Goal: Information Seeking & Learning: Learn about a topic

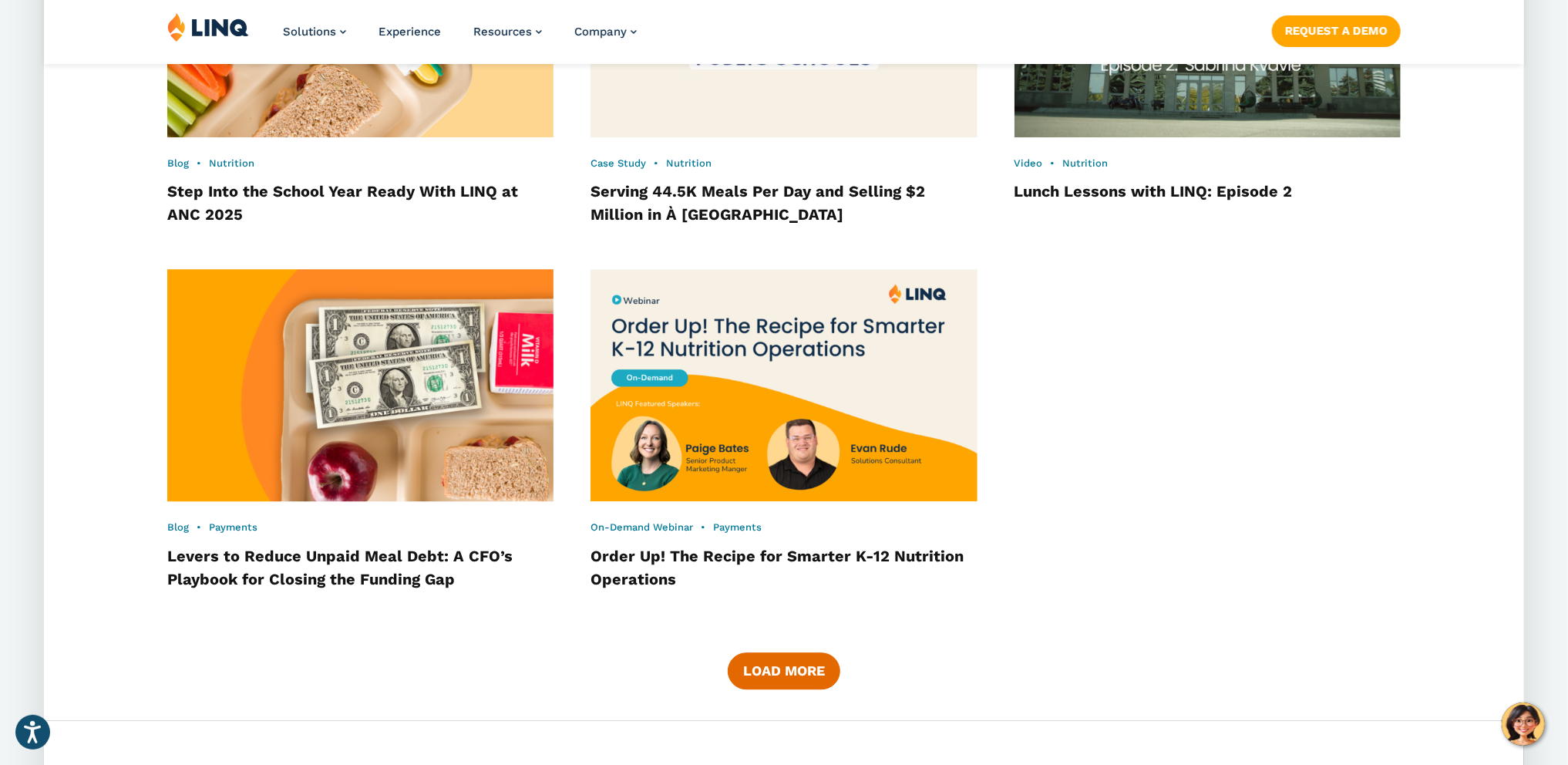
scroll to position [2343, 0]
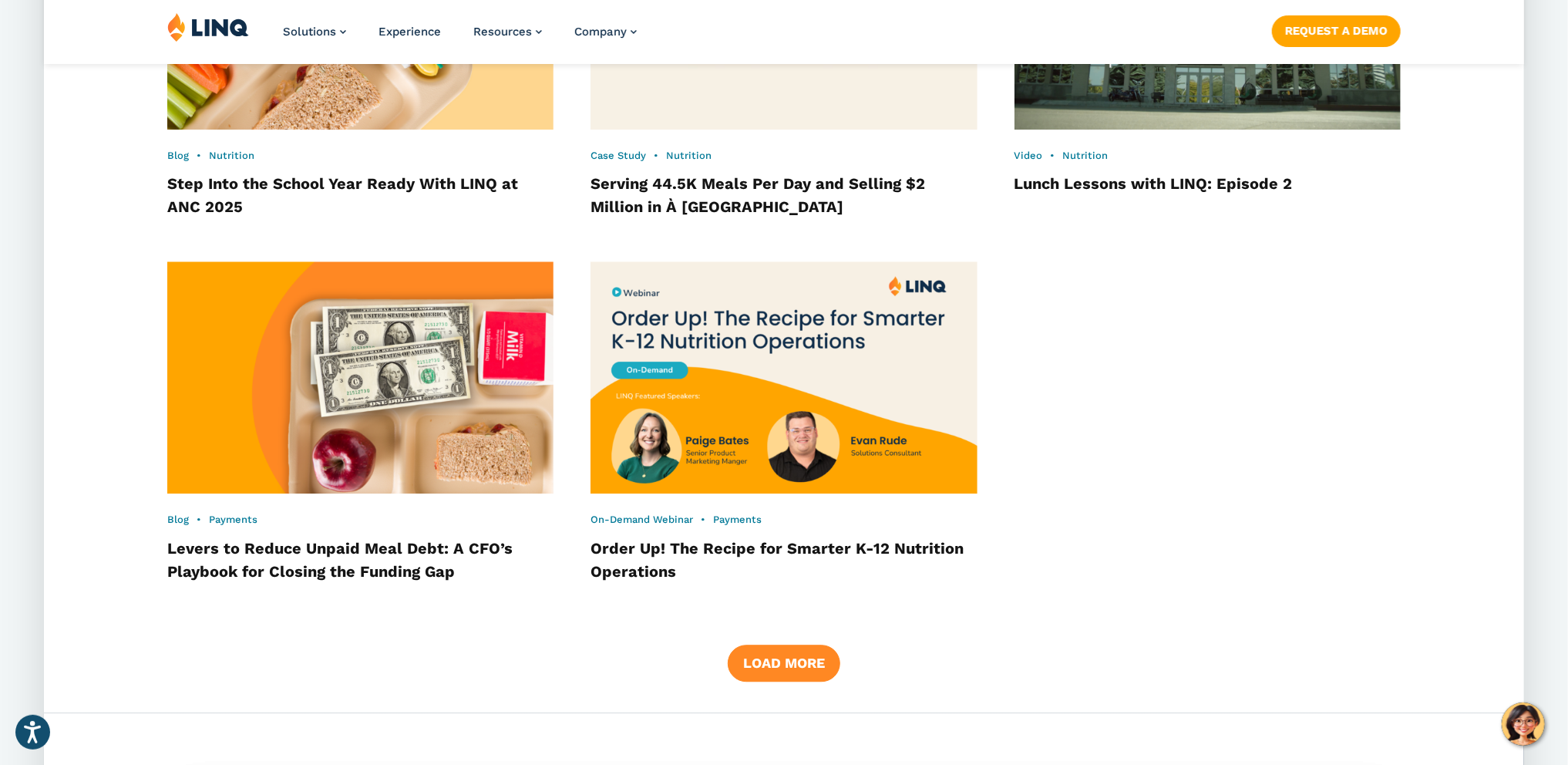
click at [807, 665] on button "Load More" at bounding box center [784, 663] width 113 height 37
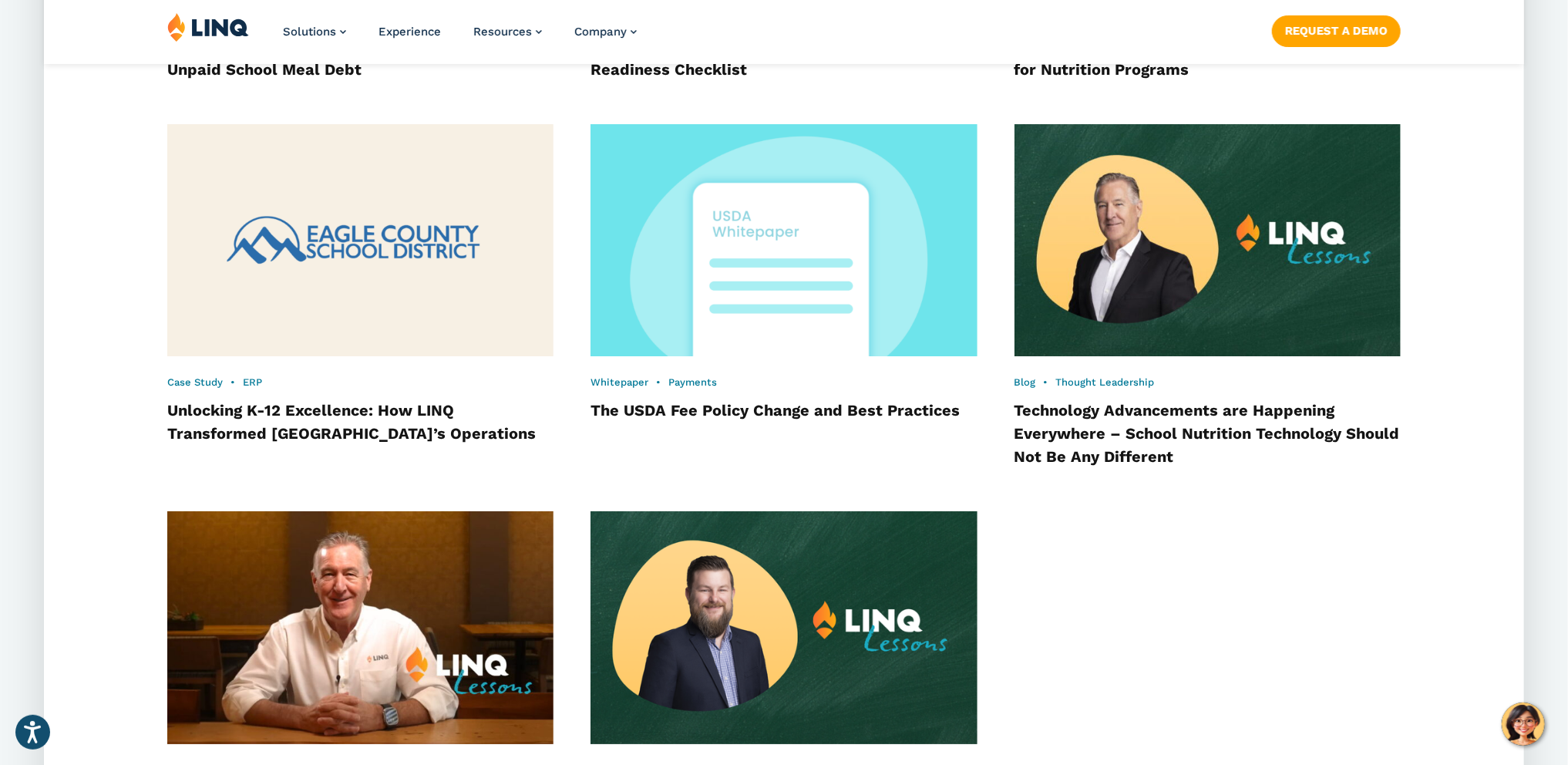
scroll to position [3791, 0]
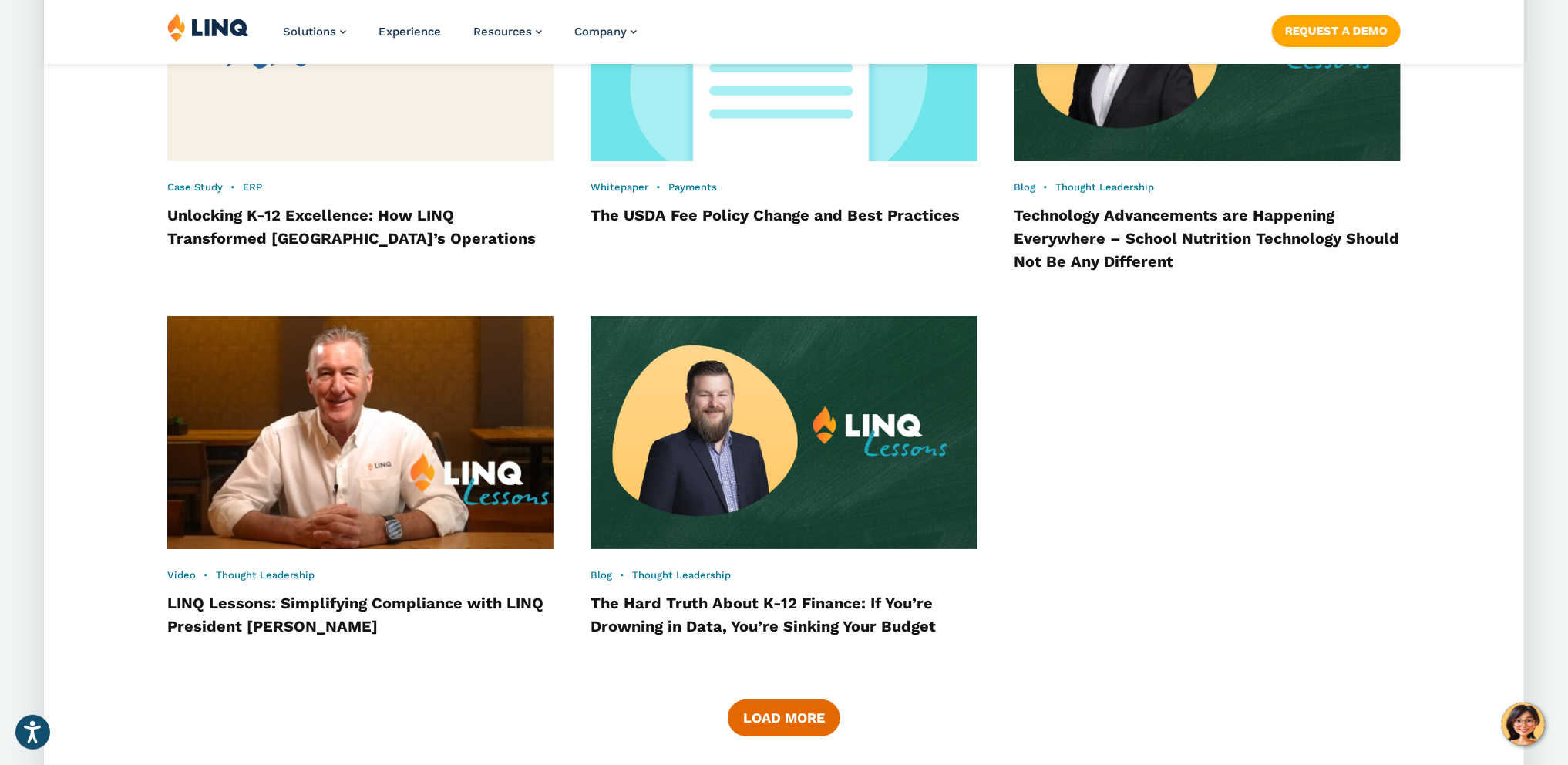
click at [381, 428] on img at bounding box center [360, 432] width 425 height 256
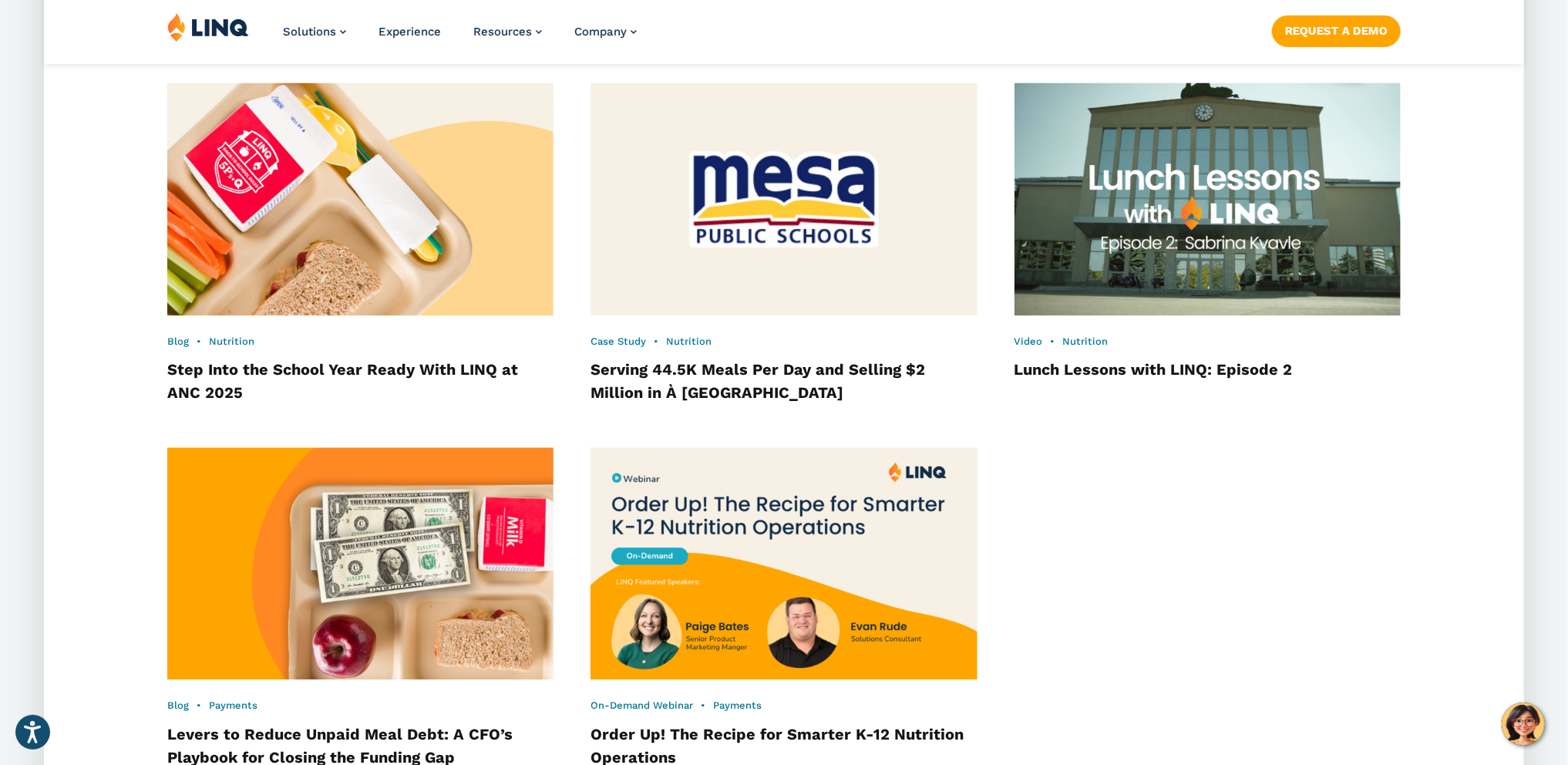
scroll to position [2441, 0]
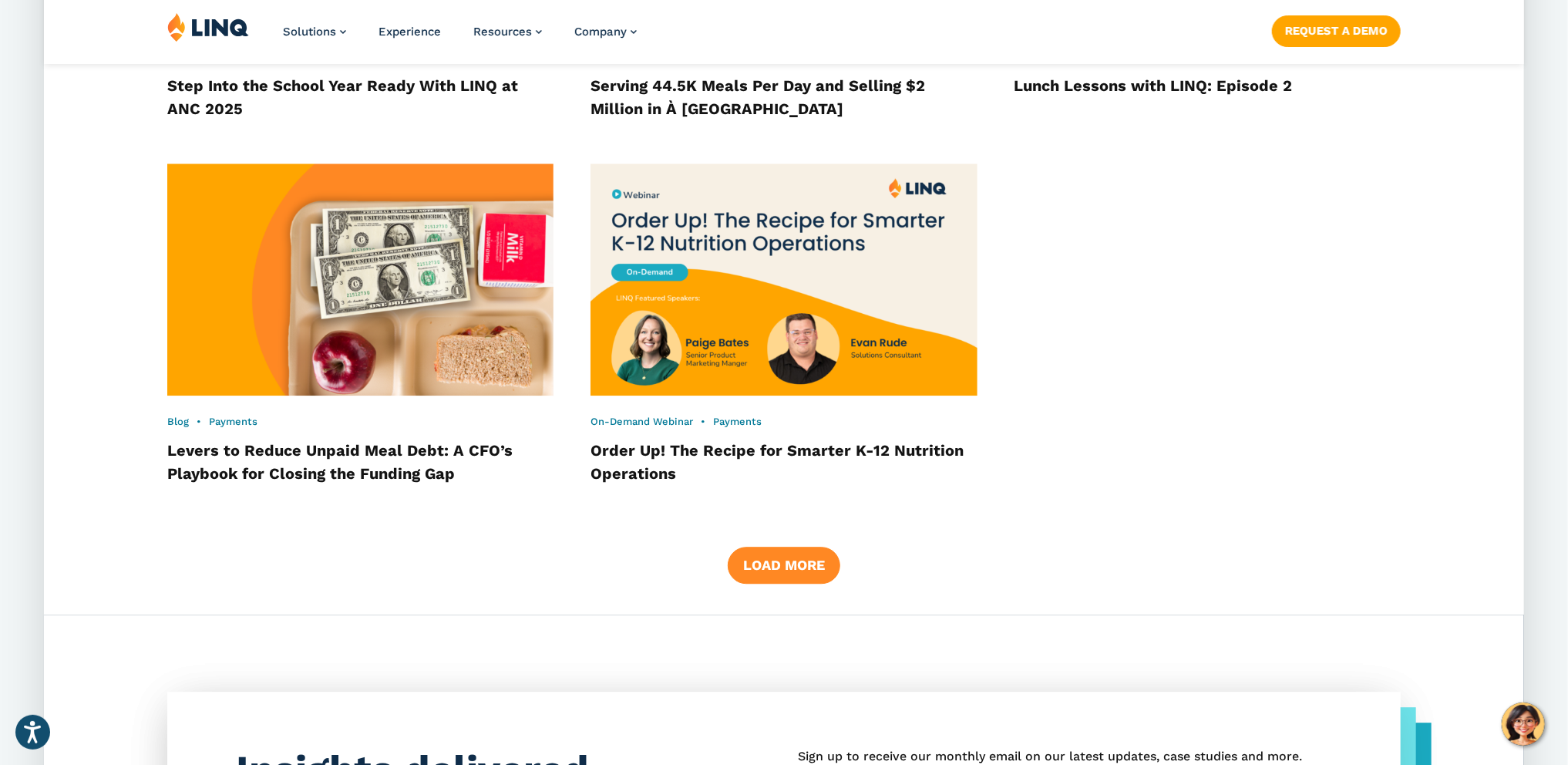
click at [756, 559] on button "Load More" at bounding box center [784, 565] width 113 height 37
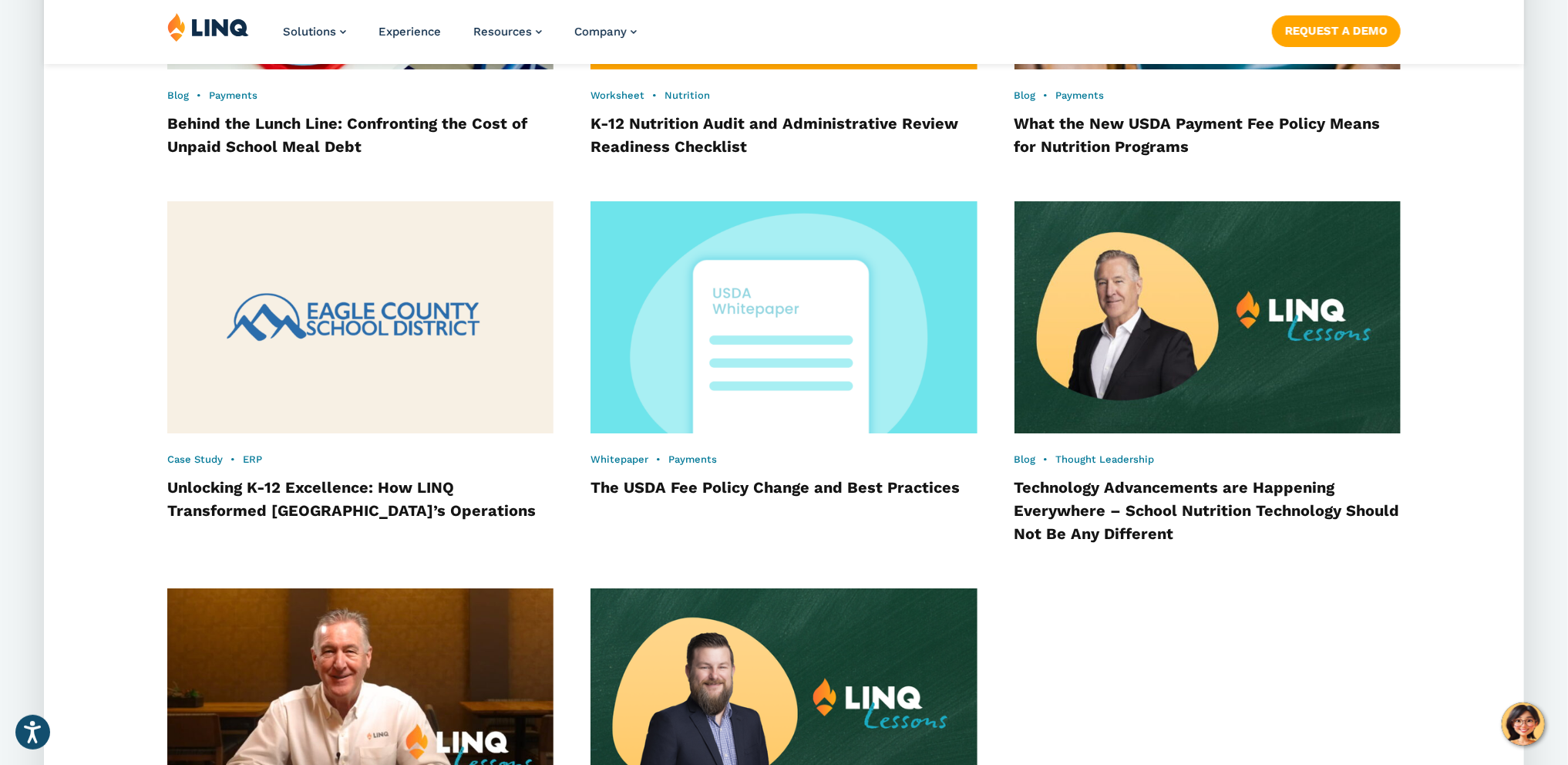
scroll to position [3860, 0]
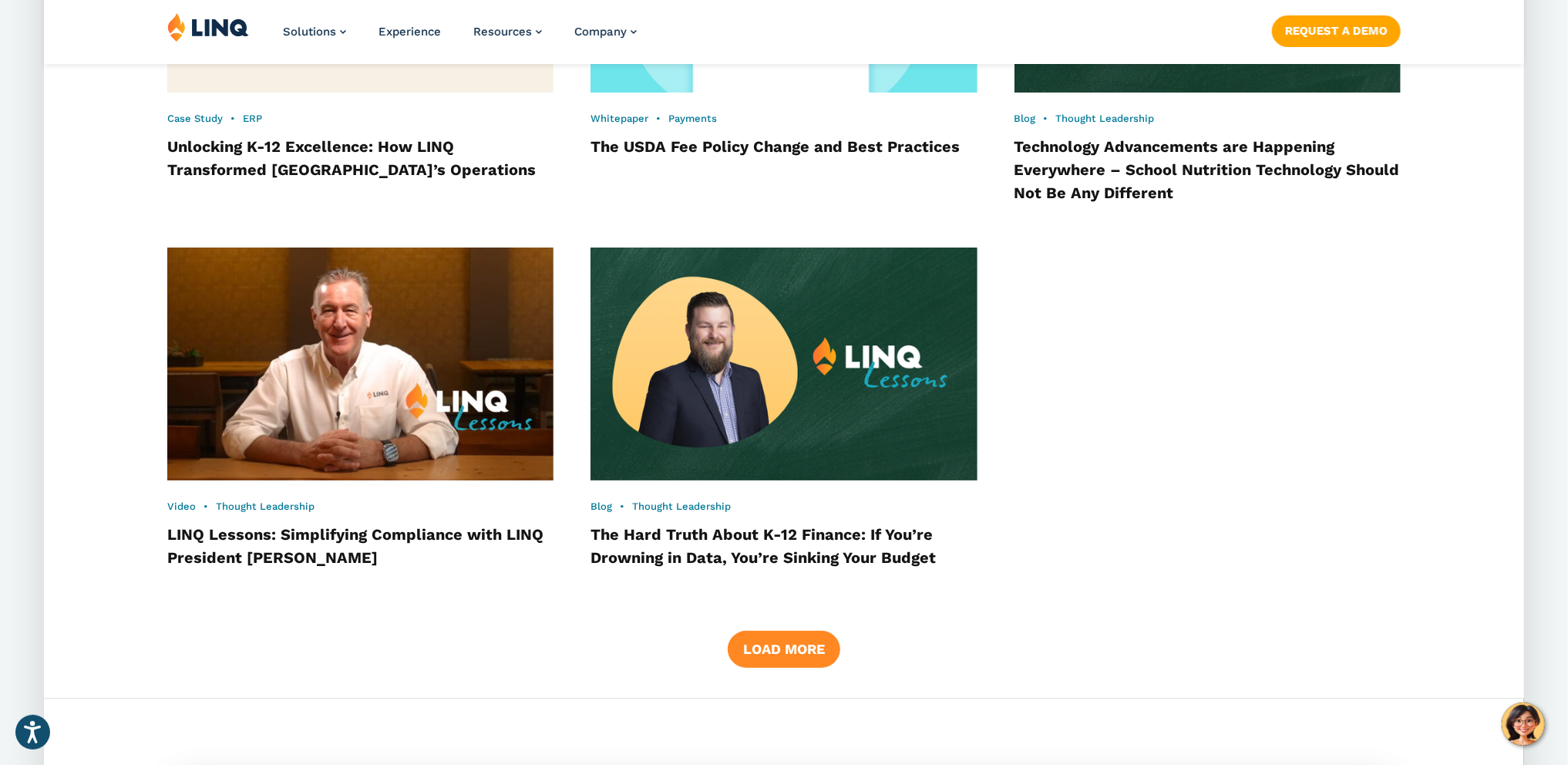
click at [816, 661] on button "Load More" at bounding box center [784, 649] width 113 height 37
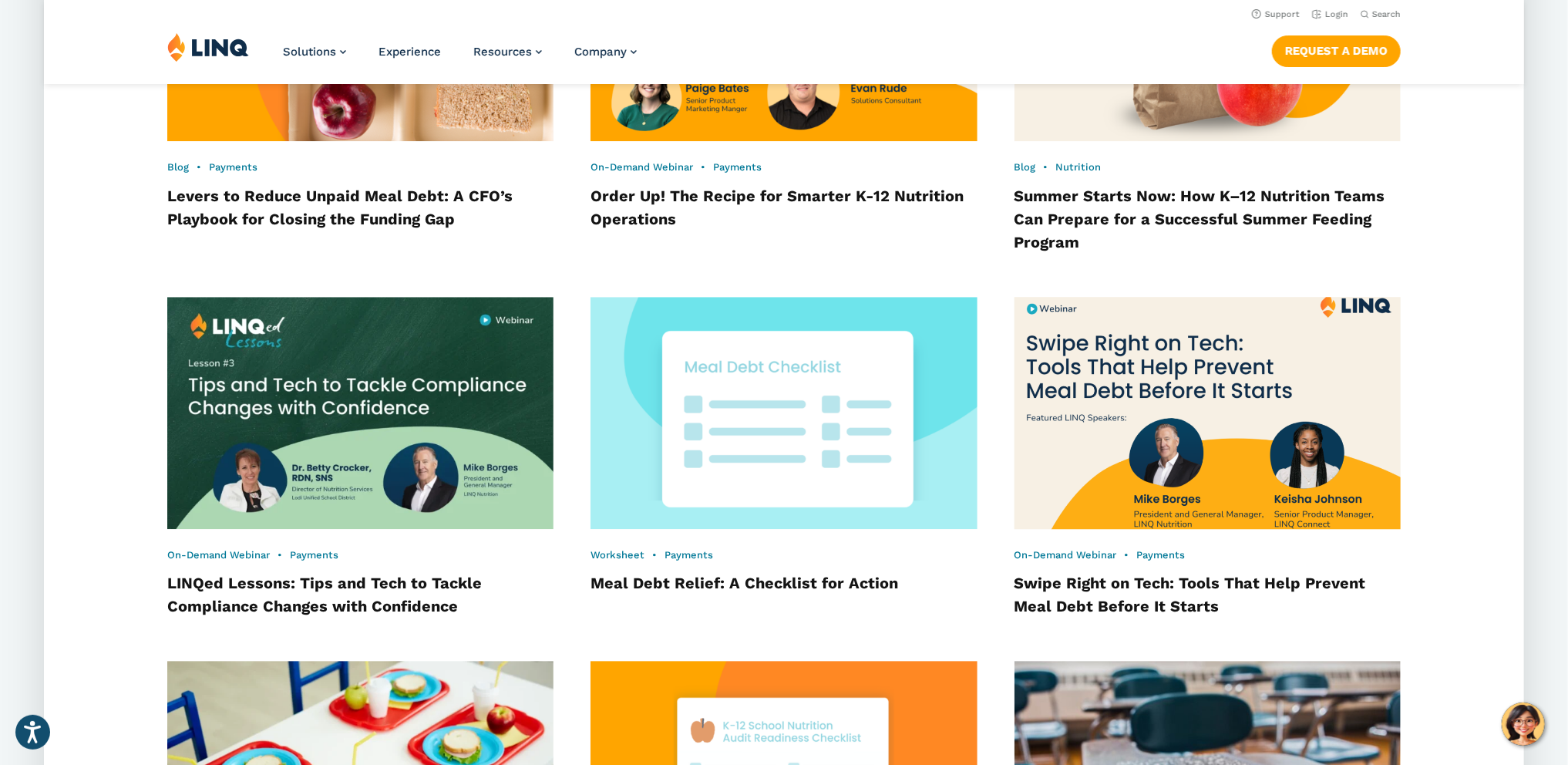
scroll to position [2441, 0]
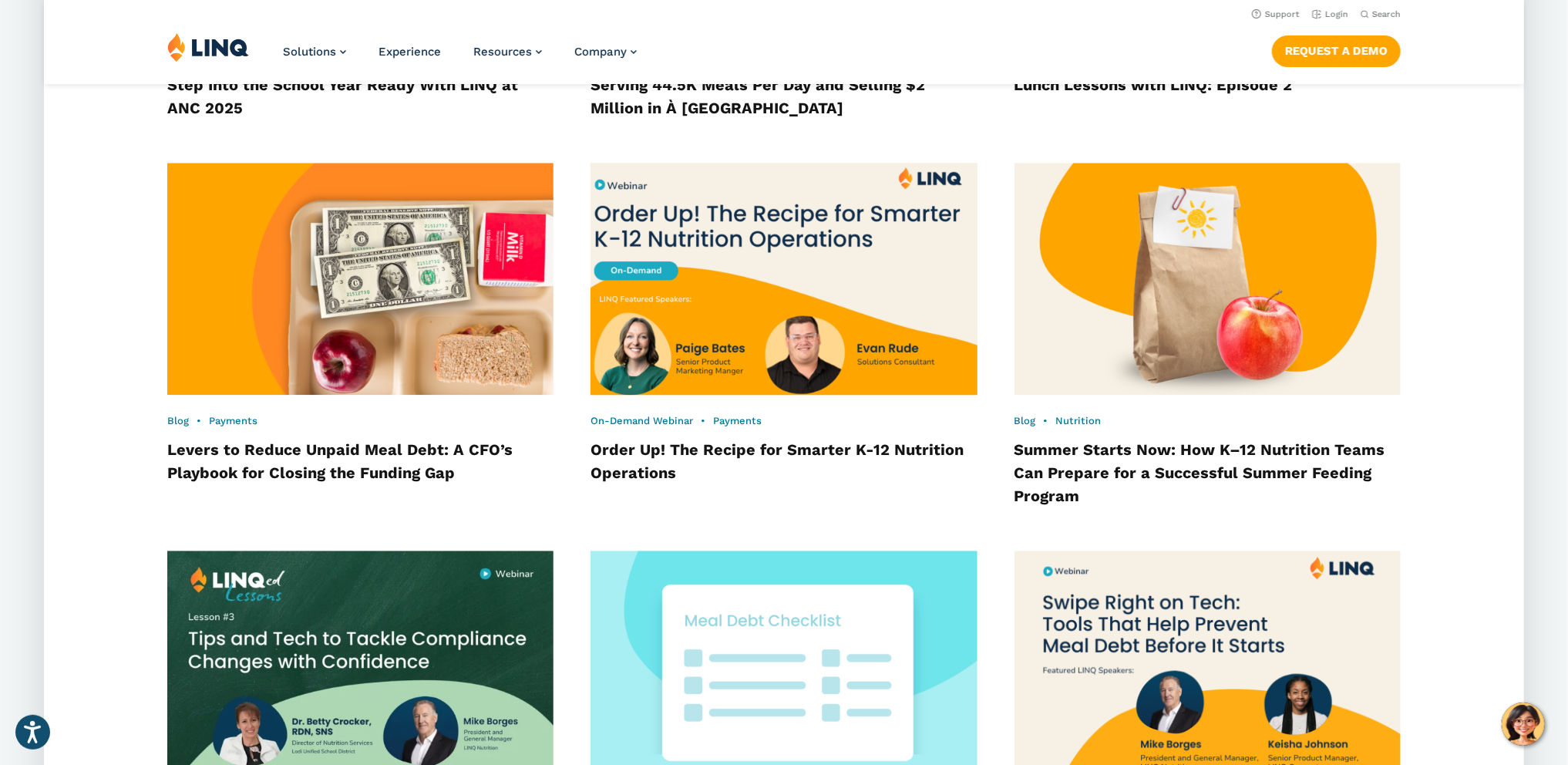
click at [797, 316] on img at bounding box center [784, 279] width 425 height 256
